Goal: Entertainment & Leisure: Consume media (video, audio)

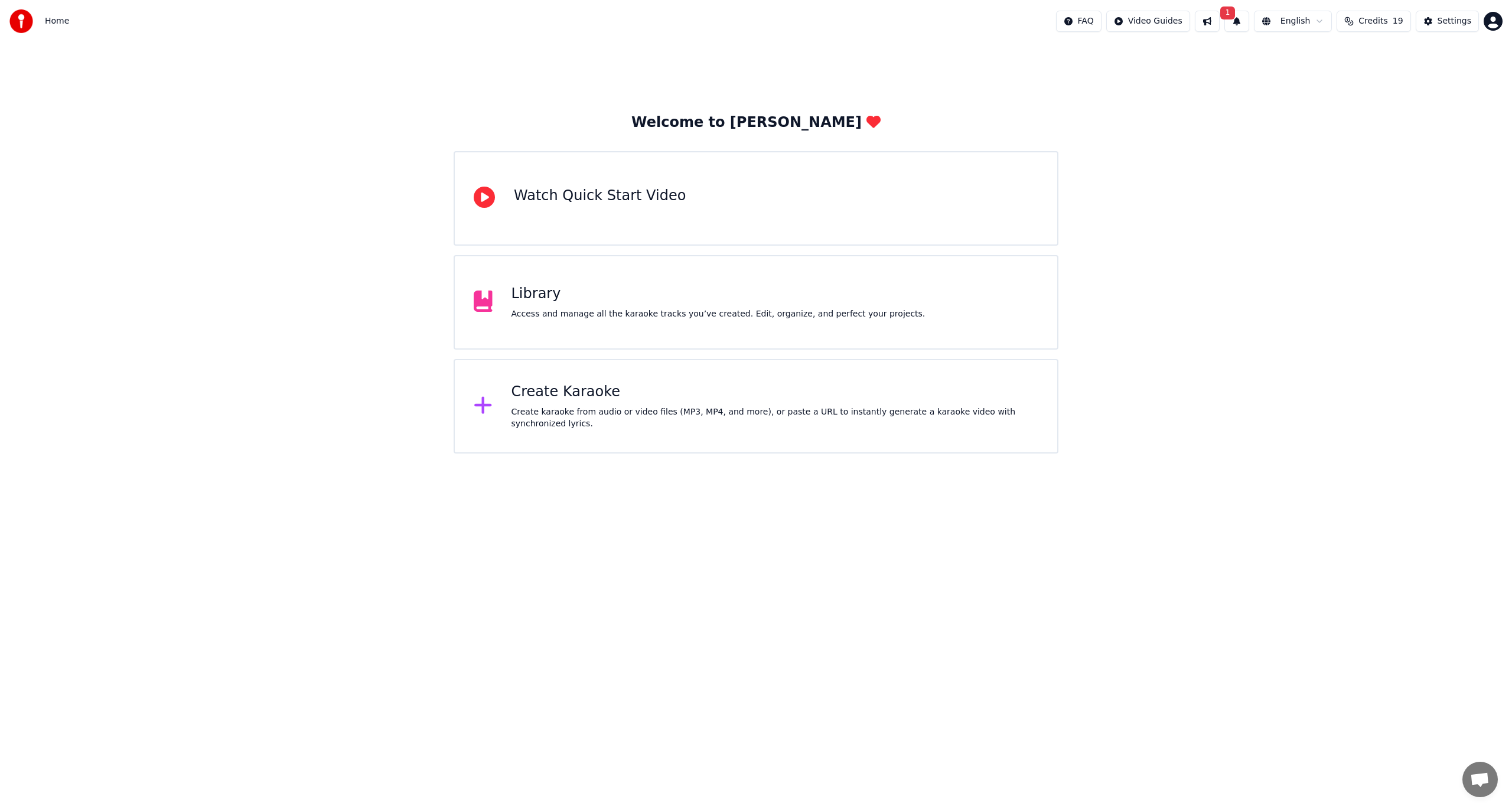
click at [600, 254] on div "Welcome to Youka Watch Quick Start Video Library Access and manage all the kara…" at bounding box center [756, 284] width 605 height 340
click at [600, 273] on div "Library Access and manage all the karaoke tracks you’ve created. Edit, organize…" at bounding box center [756, 302] width 605 height 95
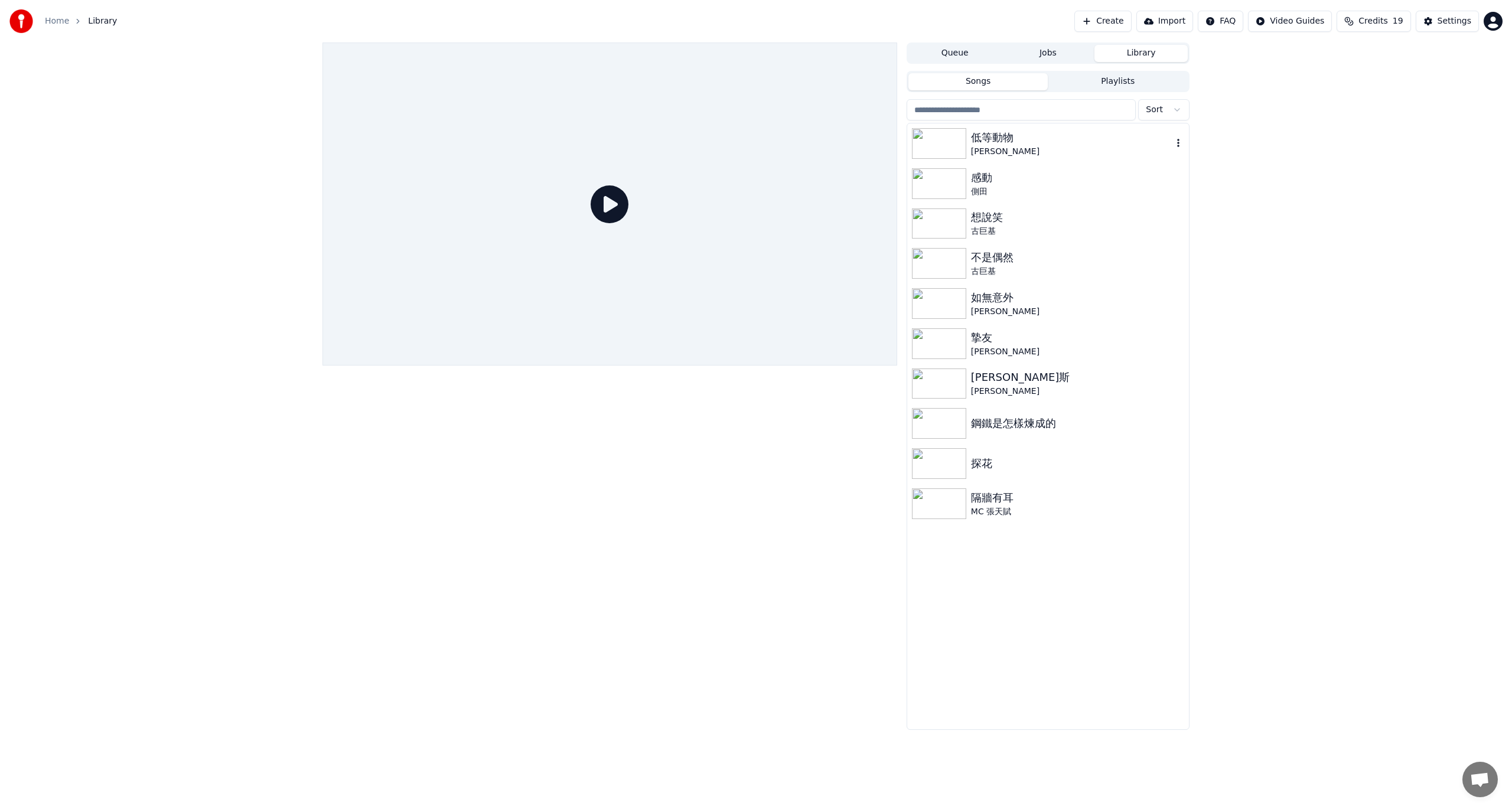
click at [937, 141] on img at bounding box center [939, 143] width 54 height 31
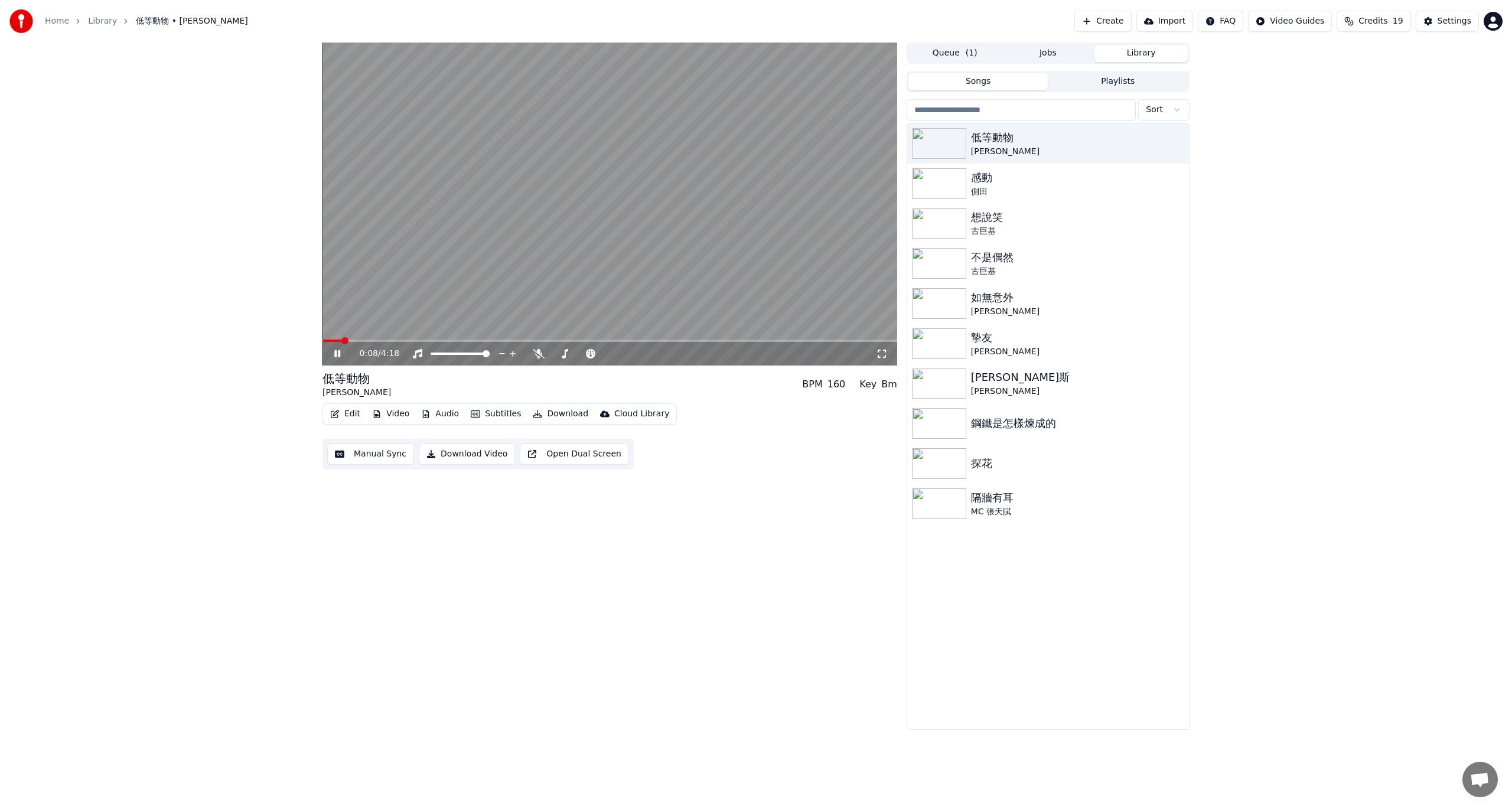
click at [885, 355] on icon at bounding box center [881, 353] width 12 height 9
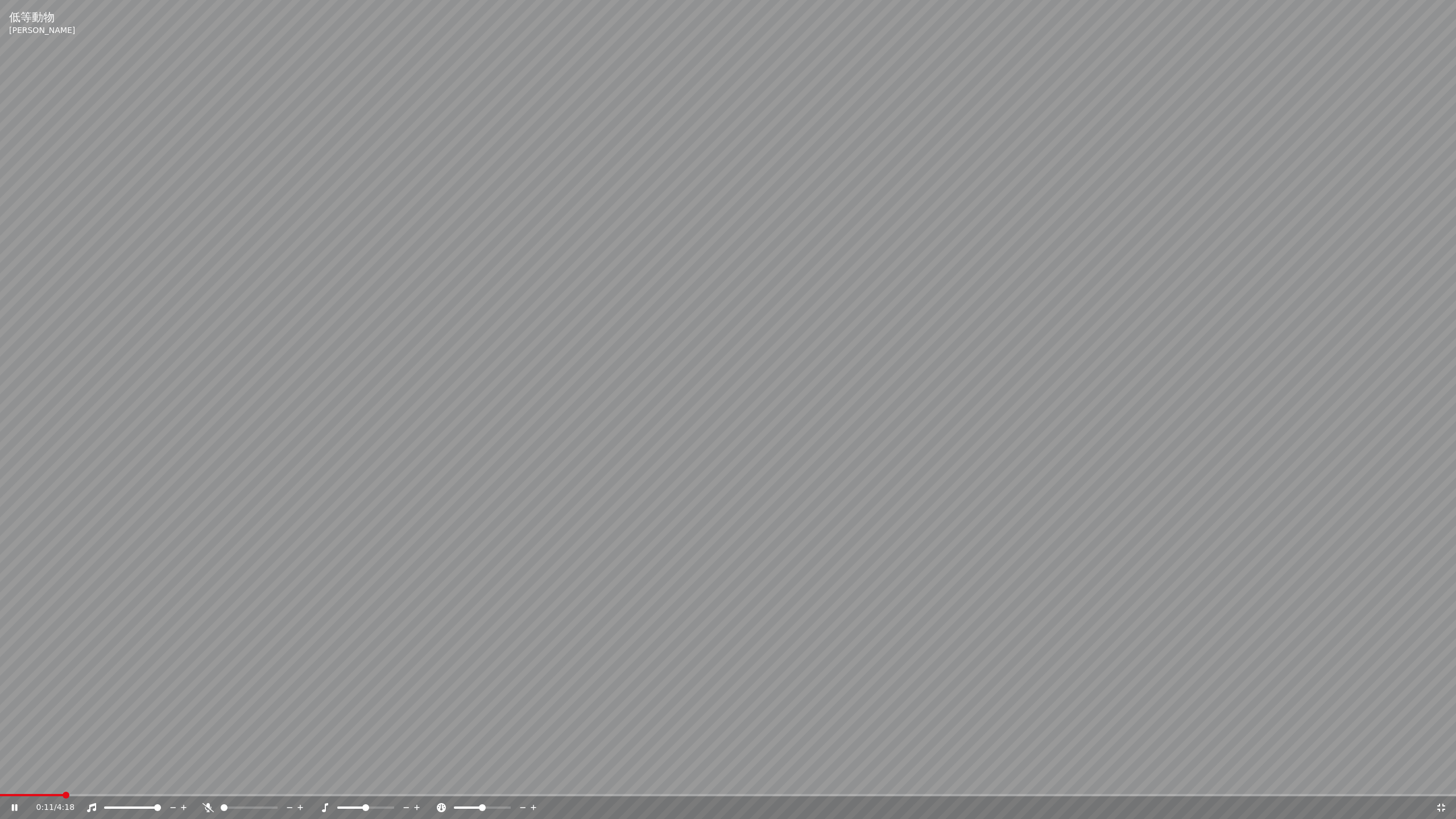
click at [211, 778] on icon at bounding box center [208, 807] width 11 height 9
click at [209, 778] on icon at bounding box center [208, 807] width 6 height 9
click at [1439, 778] on icon at bounding box center [1441, 807] width 8 height 8
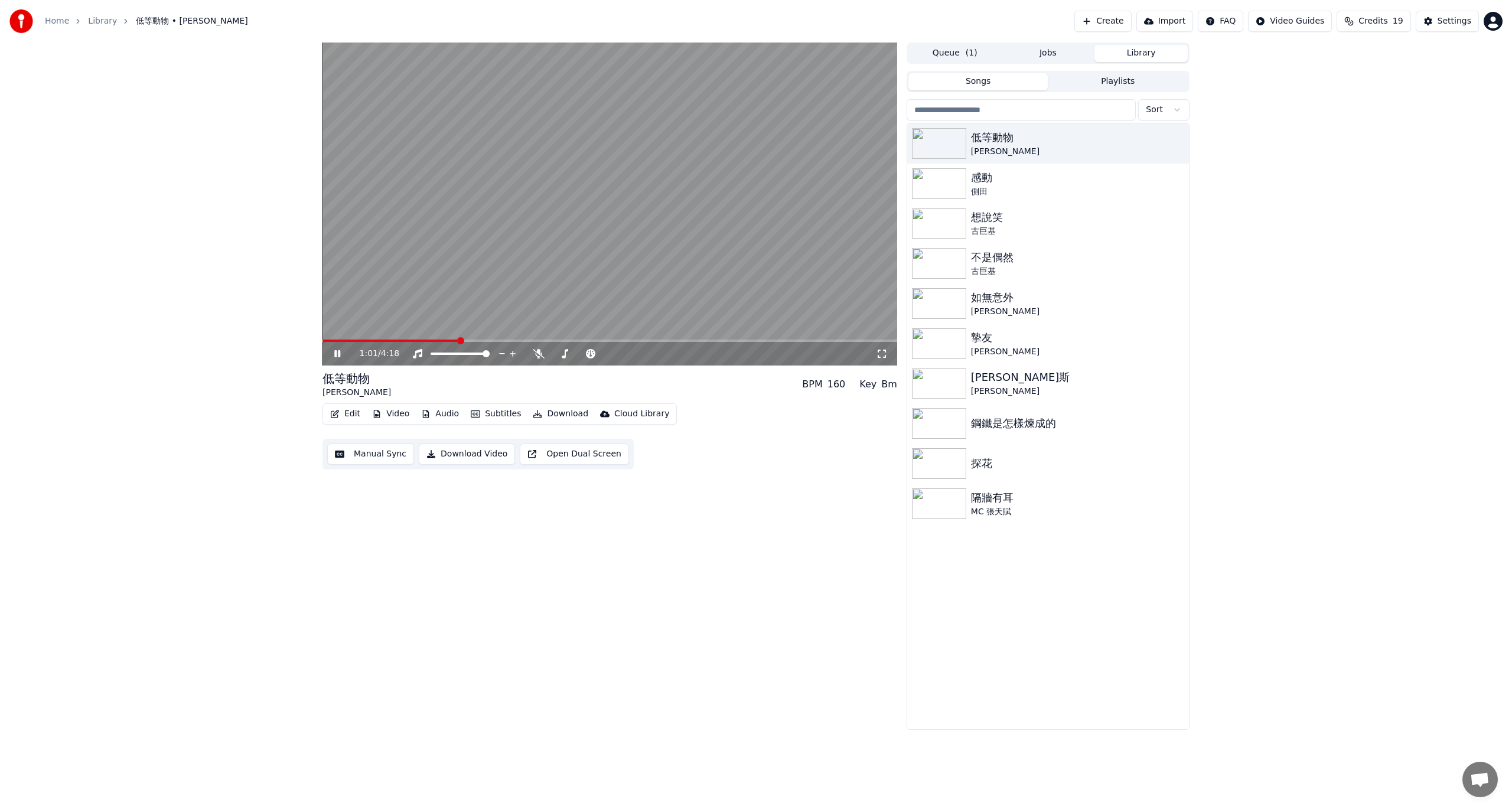
click at [824, 254] on video at bounding box center [610, 204] width 575 height 323
click at [48, 24] on link "Home" at bounding box center [57, 21] width 24 height 12
